Goal: Transaction & Acquisition: Purchase product/service

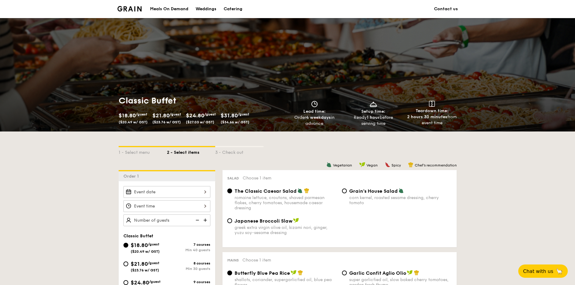
click at [169, 8] on div "Meals On Demand" at bounding box center [169, 9] width 38 height 18
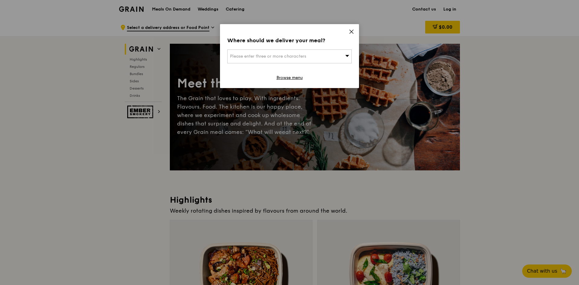
click at [349, 31] on icon at bounding box center [351, 31] width 5 height 5
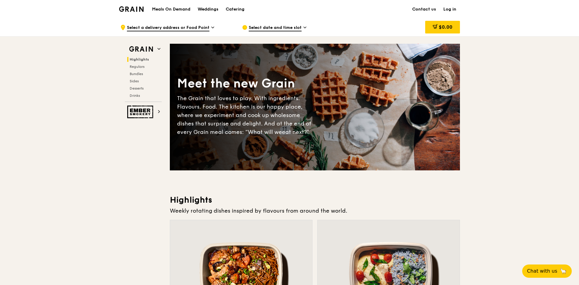
drag, startPoint x: 286, startPoint y: 78, endPoint x: 282, endPoint y: 13, distance: 64.8
click at [210, 7] on div "Weddings" at bounding box center [208, 9] width 21 height 18
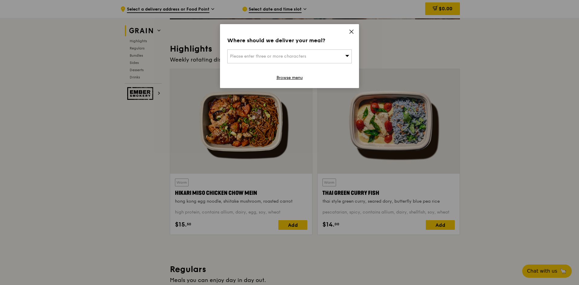
click at [350, 28] on div "Where should we deliver your meal? Please enter three or more characters Browse…" at bounding box center [289, 56] width 139 height 64
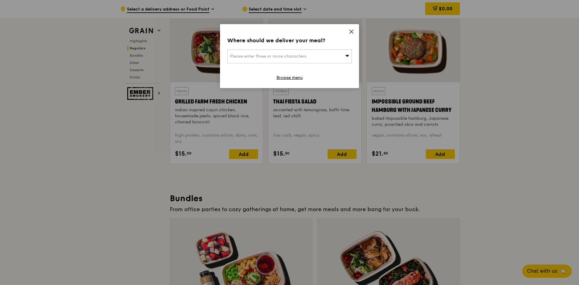
scroll to position [689, 0]
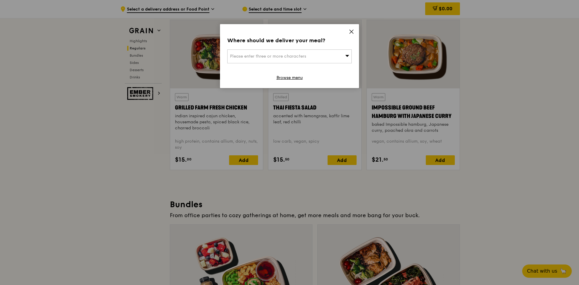
click at [352, 30] on icon at bounding box center [351, 31] width 5 height 5
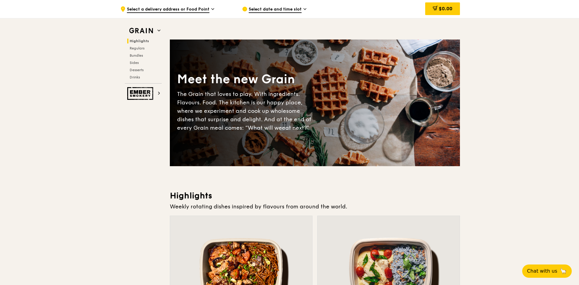
scroll to position [0, 0]
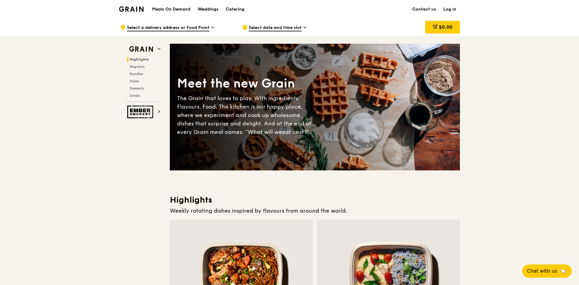
click at [162, 7] on h1 "Meals On Demand" at bounding box center [171, 9] width 38 height 6
click at [172, 6] on div "Meals On Demand Weddings Catering" at bounding box center [198, 9] width 100 height 18
click at [177, 8] on h1 "Meals On Demand" at bounding box center [171, 9] width 38 height 6
click at [178, 8] on h1 "Meals On Demand" at bounding box center [171, 9] width 38 height 6
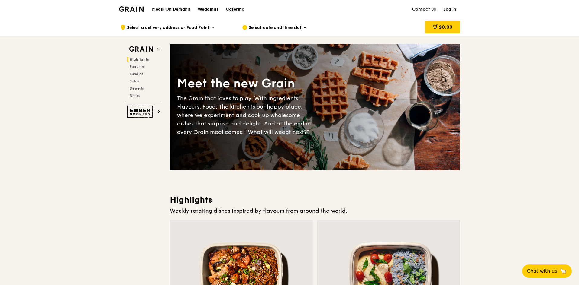
click at [203, 8] on div "Weddings" at bounding box center [208, 9] width 21 height 18
